Goal: Information Seeking & Learning: Learn about a topic

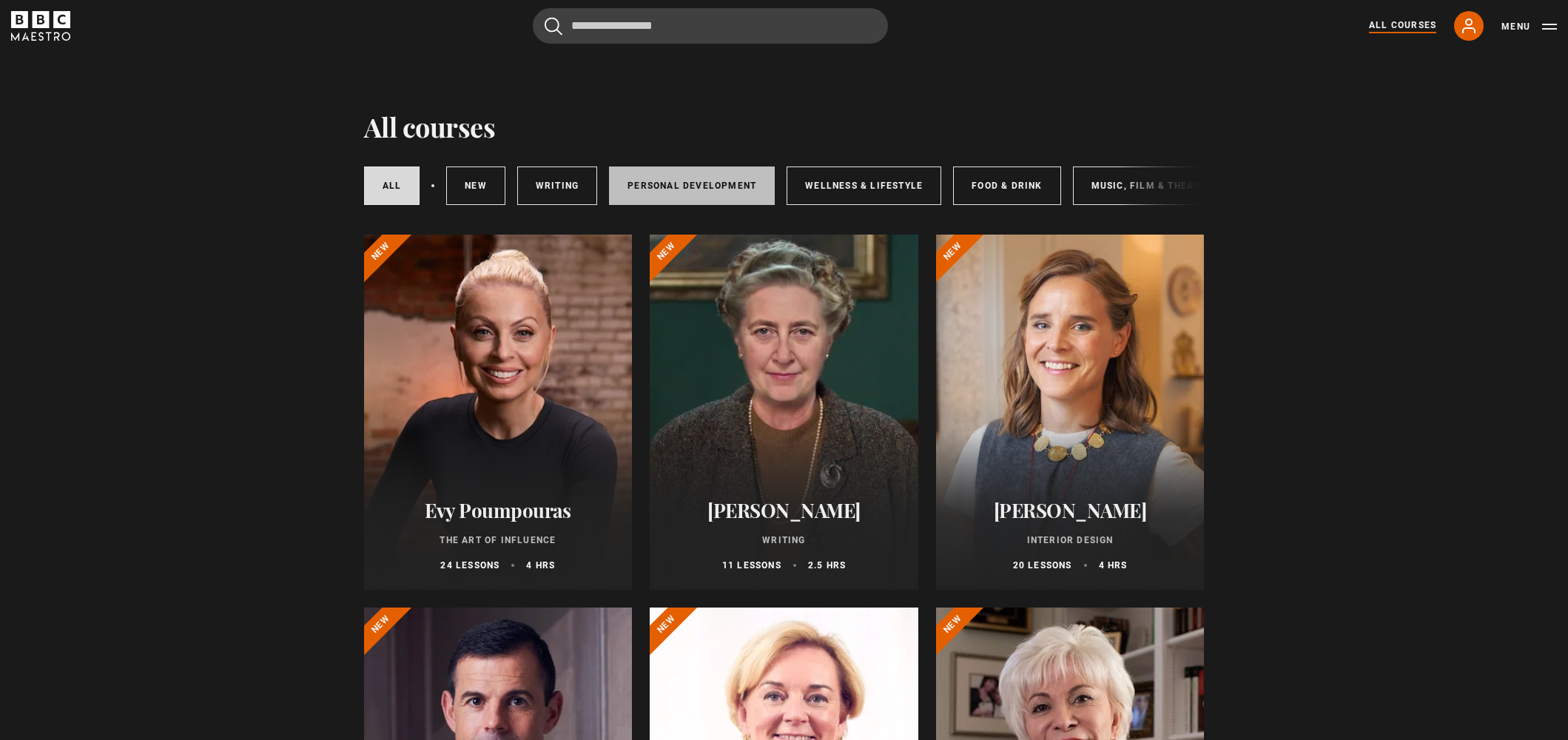
click at [669, 198] on link "Personal Development" at bounding box center [692, 186] width 166 height 39
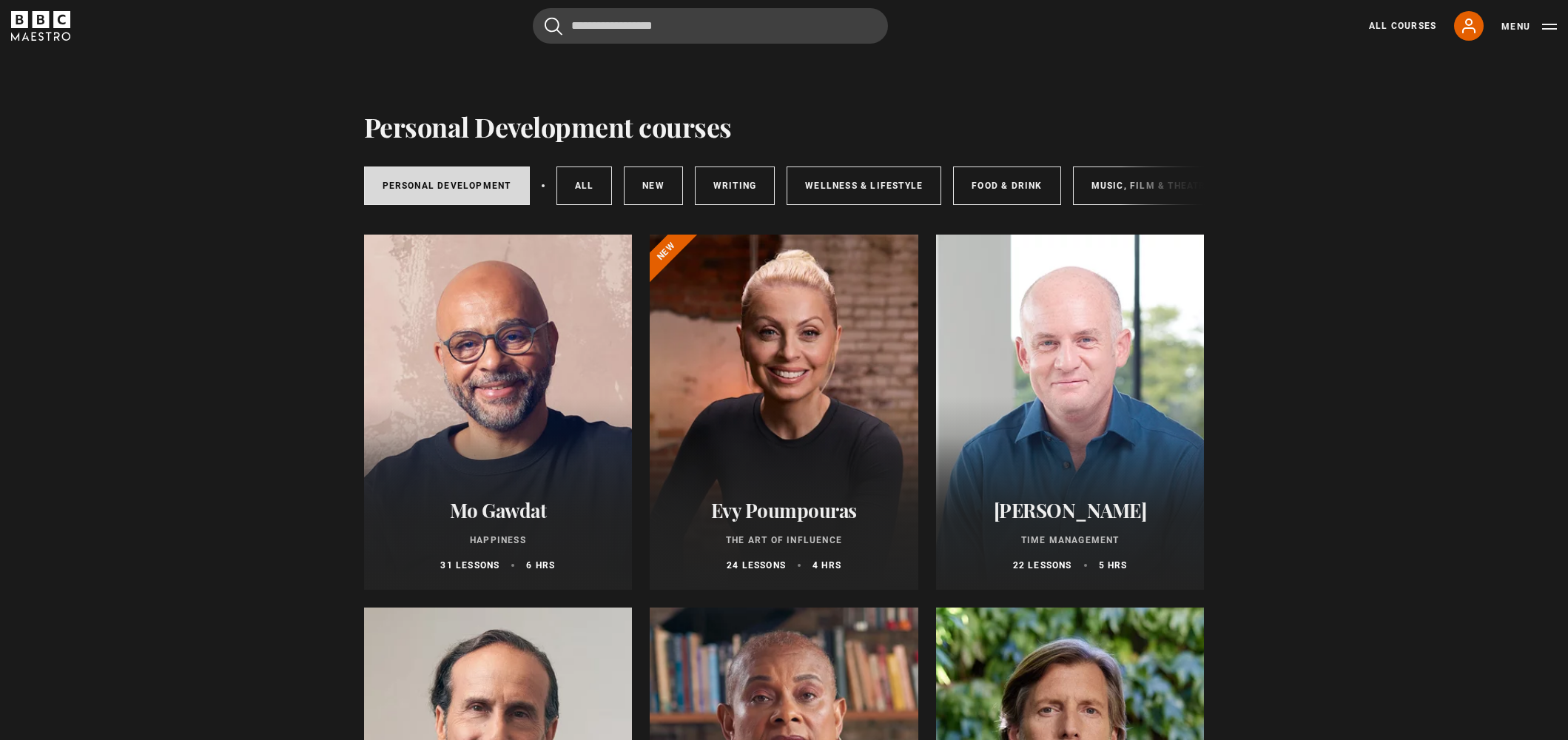
click at [61, 31] on icon "BBC Maestro" at bounding box center [41, 26] width 59 height 29
